Goal: Information Seeking & Learning: Learn about a topic

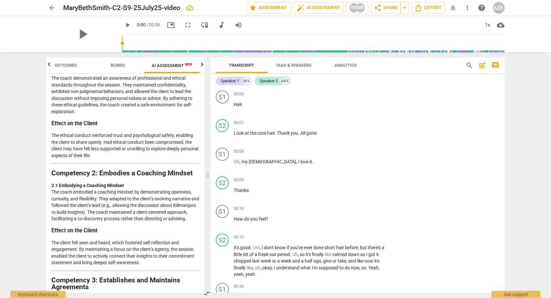
scroll to position [105, 0]
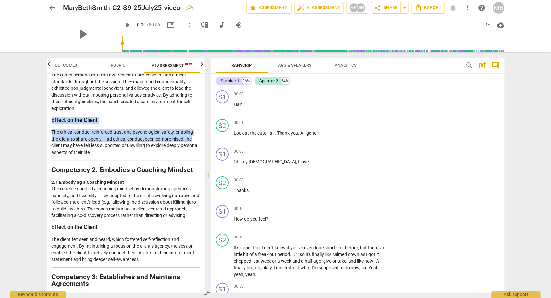
drag, startPoint x: 201, startPoint y: 113, endPoint x: 201, endPoint y: 139, distance: 26.0
click at [201, 140] on div "Disclaimer: AI can make mistakes. Consult a qualified mentor coach before actin…" at bounding box center [126, 183] width 158 height 219
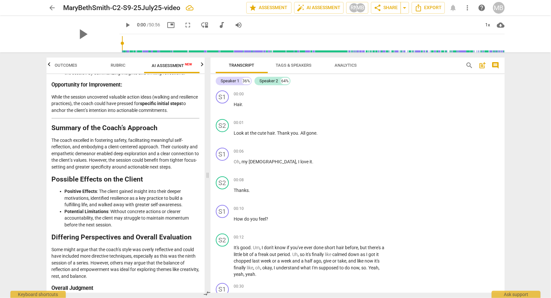
scroll to position [1224, 0]
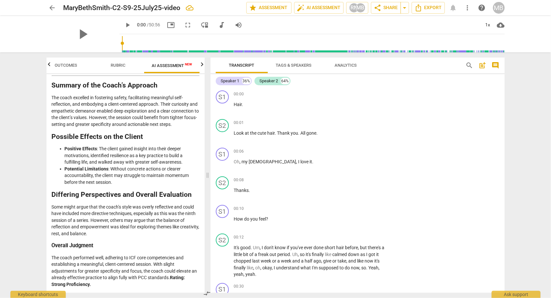
click at [164, 229] on p "Some might argue that the coach’s style was overly reflective and could have in…" at bounding box center [126, 220] width 148 height 33
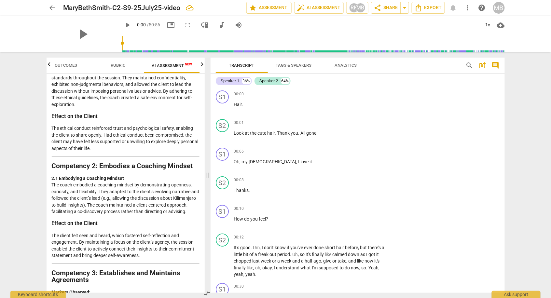
scroll to position [0, 0]
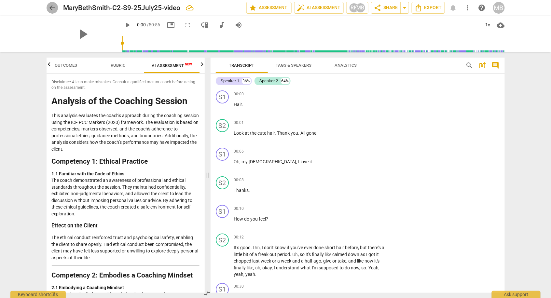
click at [50, 7] on span "arrow_back" at bounding box center [52, 8] width 8 height 8
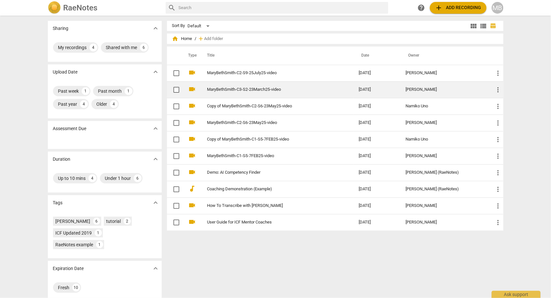
click at [272, 89] on link "MaryBethSmith-C3-S2-23March25-video" at bounding box center [271, 89] width 128 height 5
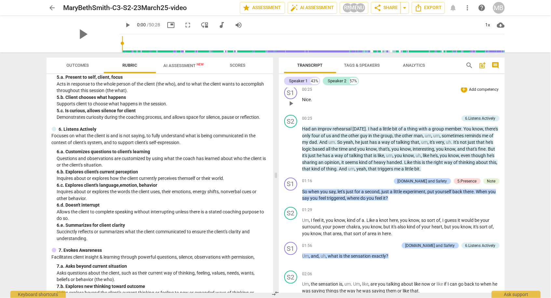
scroll to position [194, 0]
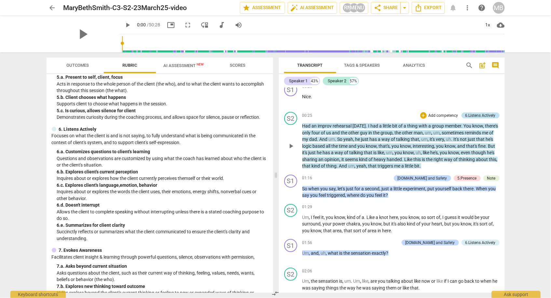
click at [480, 115] on div "6.Listens Actively" at bounding box center [480, 116] width 30 height 6
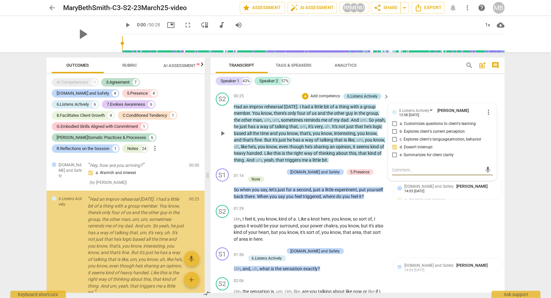
scroll to position [175, 0]
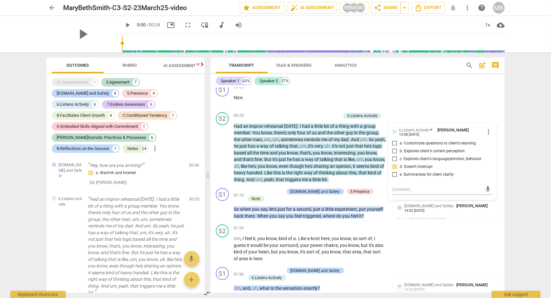
click at [509, 144] on div "Transcript Tags & Speakers Analytics search post_add comment Speaker 1 43% Spea…" at bounding box center [359, 175] width 302 height 246
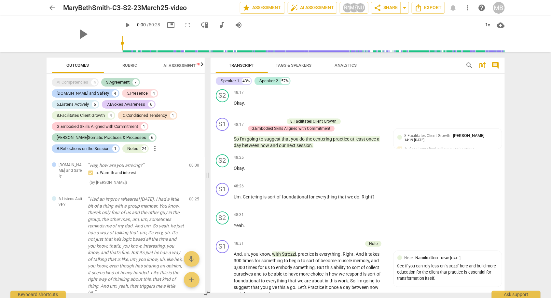
scroll to position [6286, 0]
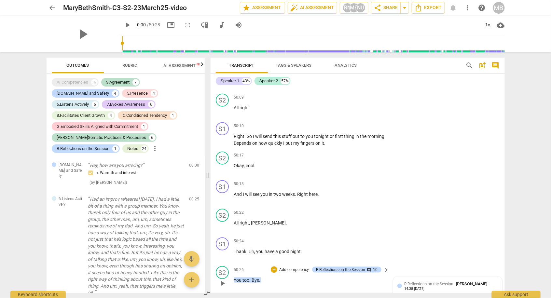
click at [421, 287] on div "14:38 [DATE]" at bounding box center [414, 289] width 20 height 4
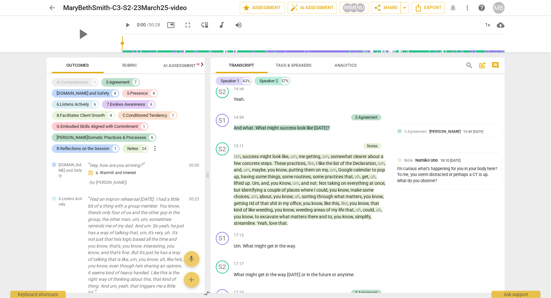
scroll to position [1857, 0]
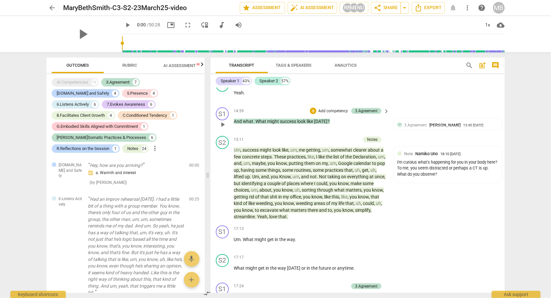
click at [296, 119] on span "success" at bounding box center [288, 121] width 17 height 5
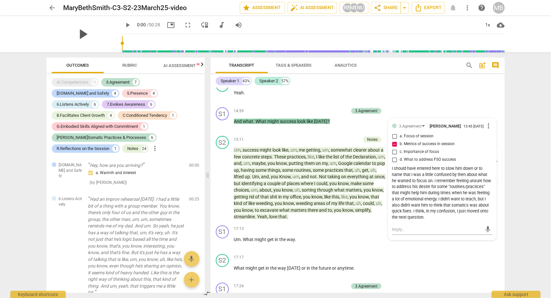
click at [81, 33] on span "play_arrow" at bounding box center [82, 34] width 17 height 17
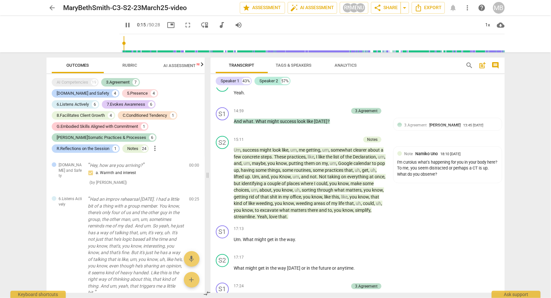
scroll to position [146, 0]
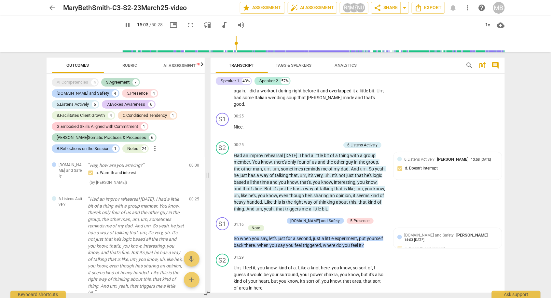
drag, startPoint x: 116, startPoint y: 42, endPoint x: 230, endPoint y: 47, distance: 114.2
click at [230, 47] on input "range" at bounding box center [313, 43] width 382 height 21
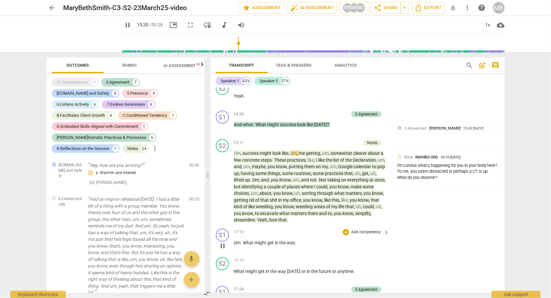
scroll to position [1853, 0]
click at [100, 36] on div "pause" at bounding box center [83, 34] width 73 height 36
click at [187, 25] on span "fullscreen" at bounding box center [191, 25] width 8 height 8
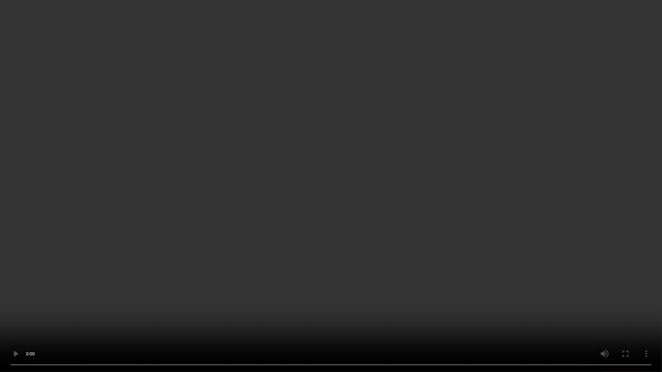
type input "1028"
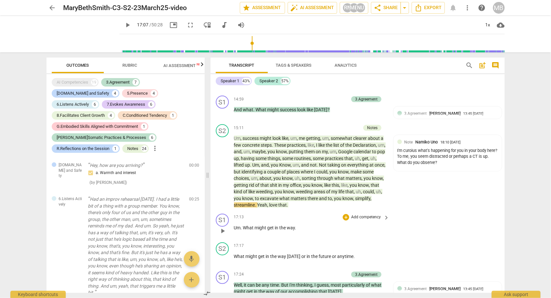
scroll to position [1870, 0]
